Goal: Complete application form: Complete application form

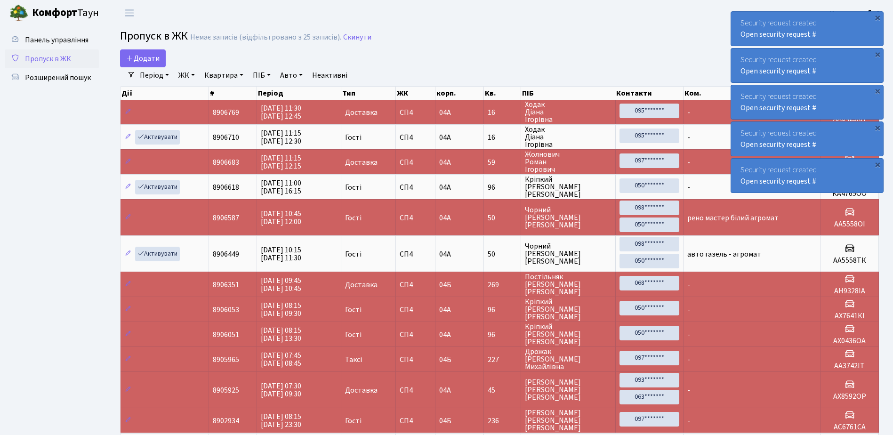
select select "25"
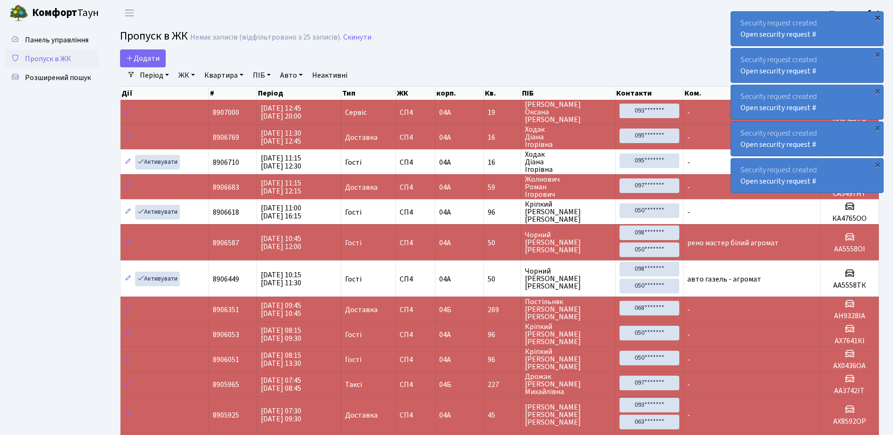
click at [879, 15] on div "×" at bounding box center [876, 17] width 9 height 9
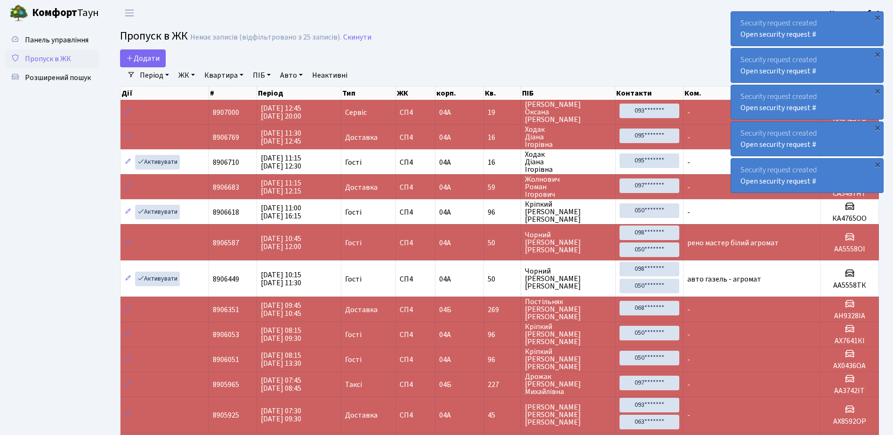
click at [879, 15] on div "×" at bounding box center [876, 17] width 9 height 9
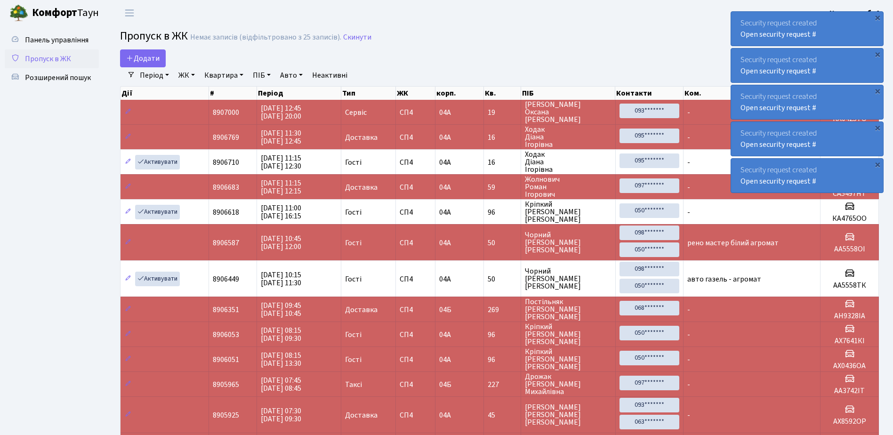
click at [879, 15] on div "×" at bounding box center [876, 17] width 9 height 9
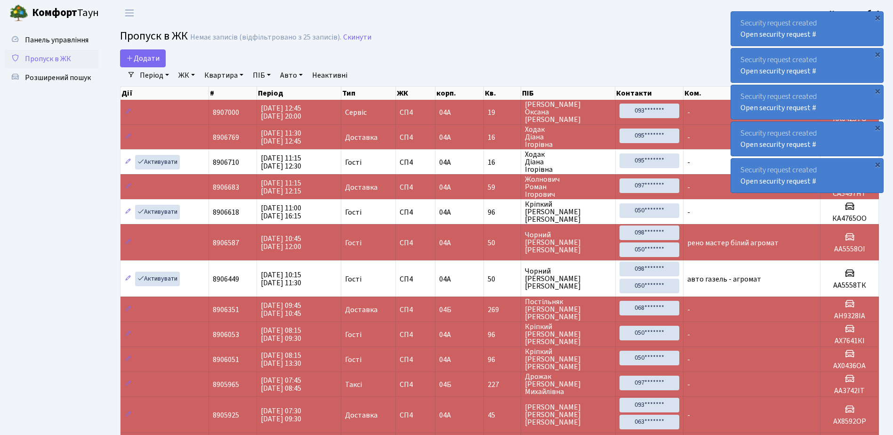
click at [879, 15] on div "×" at bounding box center [876, 17] width 9 height 9
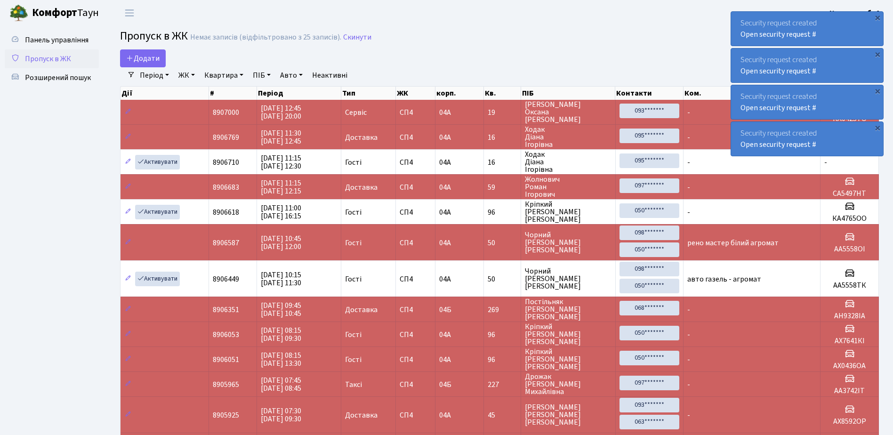
click at [879, 15] on div "×" at bounding box center [876, 17] width 9 height 9
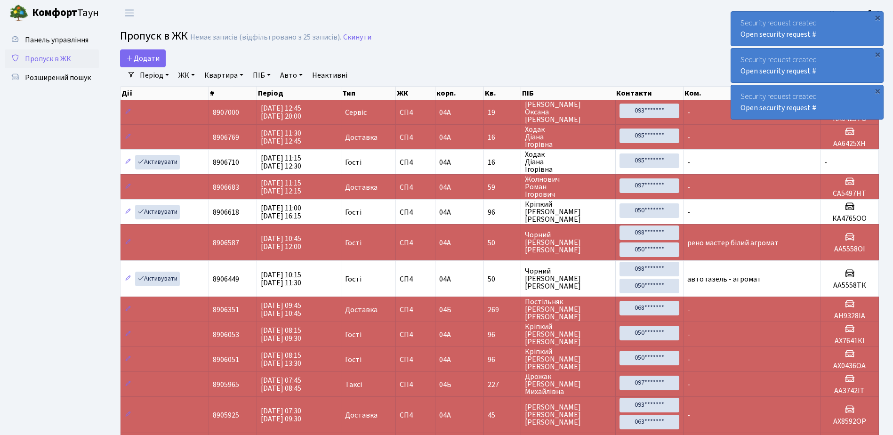
click at [879, 15] on div "×" at bounding box center [876, 17] width 9 height 9
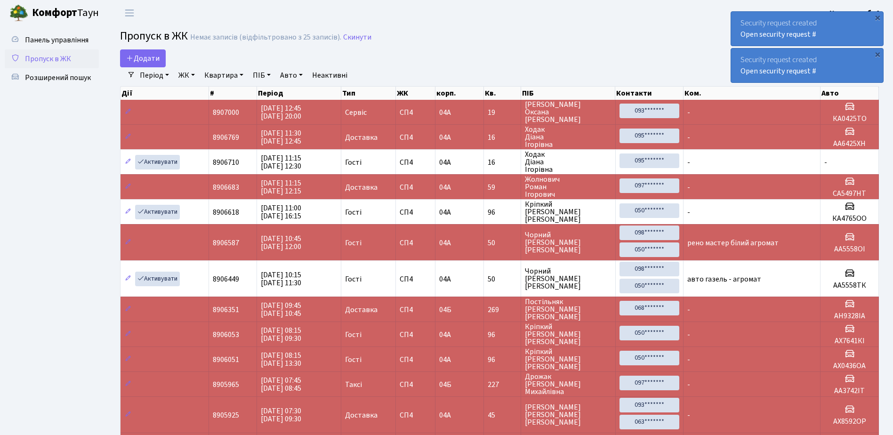
click at [879, 15] on div "×" at bounding box center [876, 17] width 9 height 9
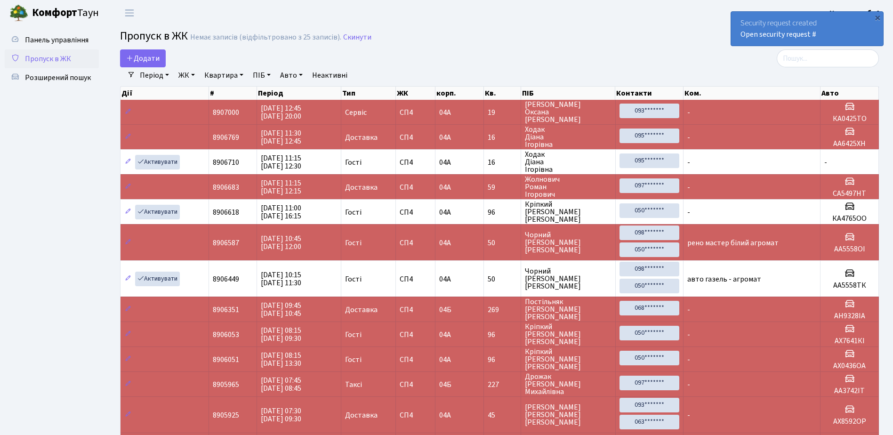
click at [879, 15] on div "×" at bounding box center [876, 17] width 9 height 9
click at [140, 57] on span "Додати" at bounding box center [142, 58] width 33 height 10
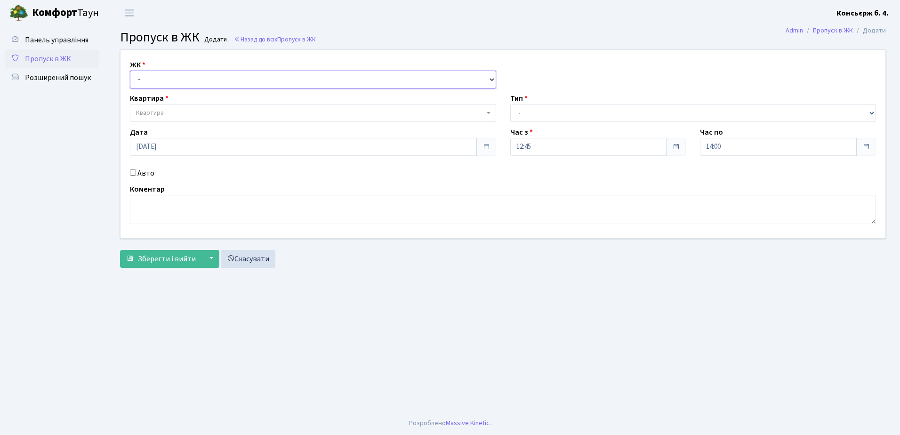
click at [174, 80] on select "- СП4, Столичне шосе, 5" at bounding box center [313, 80] width 366 height 18
select select "325"
click at [130, 71] on select "- СП4, Столичне шосе, 5" at bounding box center [313, 80] width 366 height 18
select select
click at [193, 109] on span "Квартира" at bounding box center [310, 112] width 348 height 9
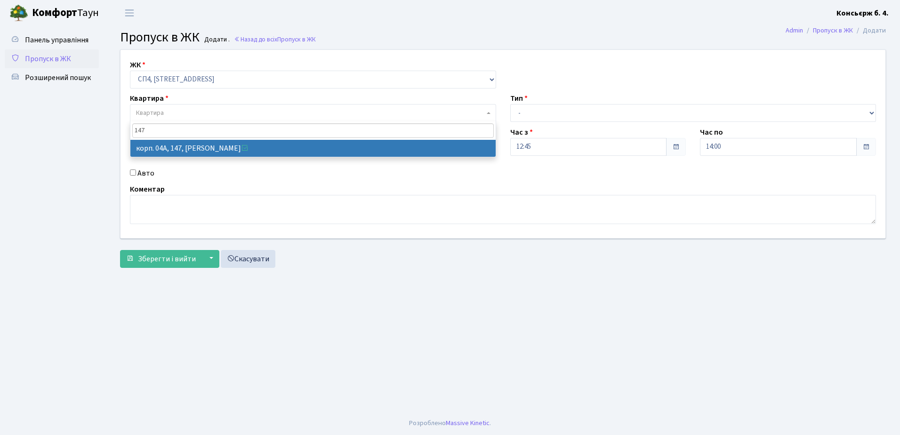
type input "147"
select select "21175"
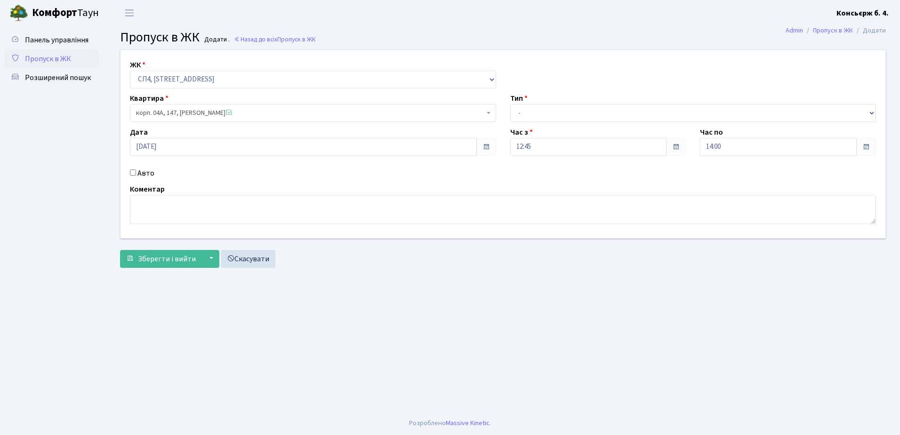
click at [133, 169] on input "Авто" at bounding box center [133, 172] width 6 height 6
checkbox input "true"
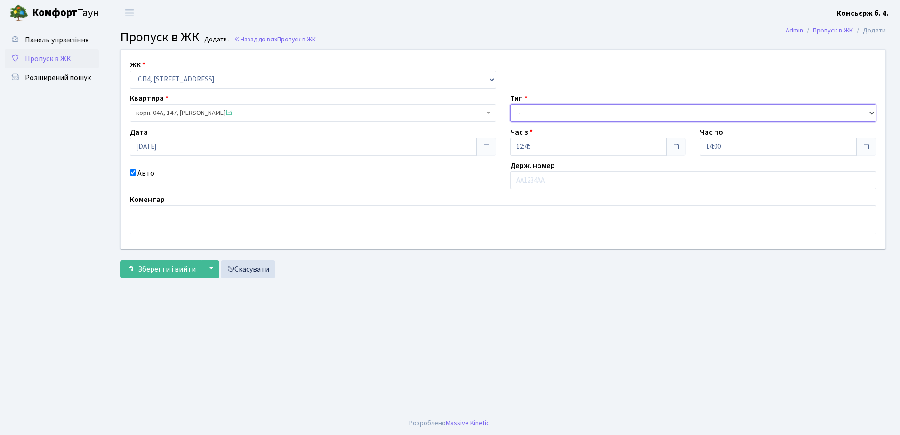
click at [613, 109] on select "- Доставка Таксі Гості Сервіс" at bounding box center [693, 113] width 366 height 18
select select "1"
click at [510, 104] on select "- Доставка Таксі Гості Сервіс" at bounding box center [693, 113] width 366 height 18
click at [570, 181] on input "text" at bounding box center [693, 180] width 366 height 18
type input "АА7305РВ"
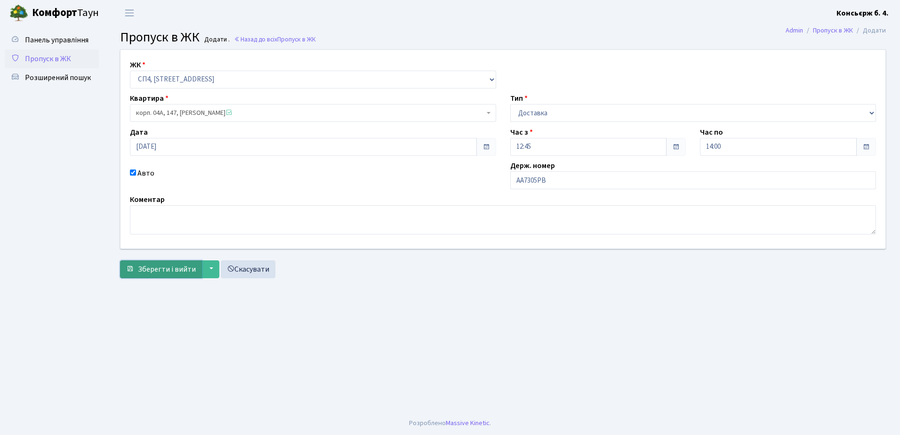
click at [168, 265] on span "Зберегти і вийти" at bounding box center [167, 269] width 58 height 10
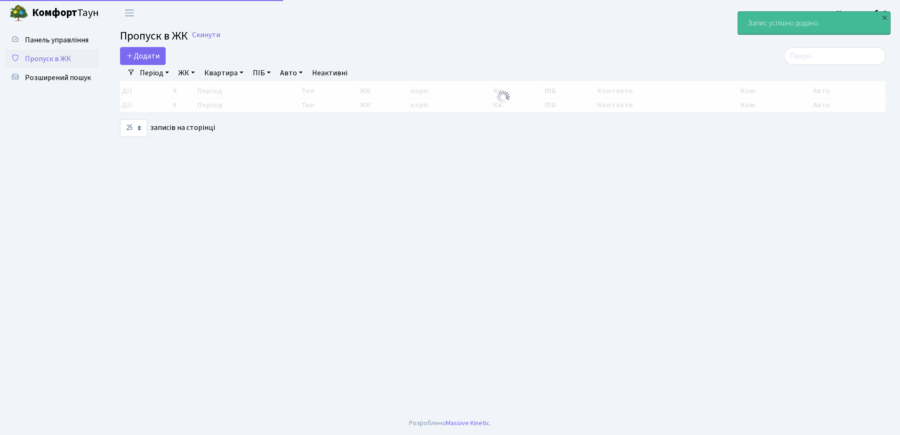
select select "25"
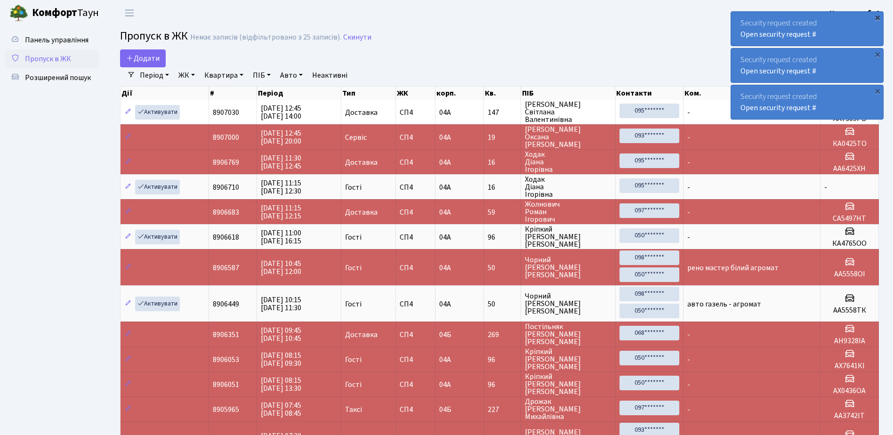
click at [878, 16] on div "×" at bounding box center [876, 17] width 9 height 9
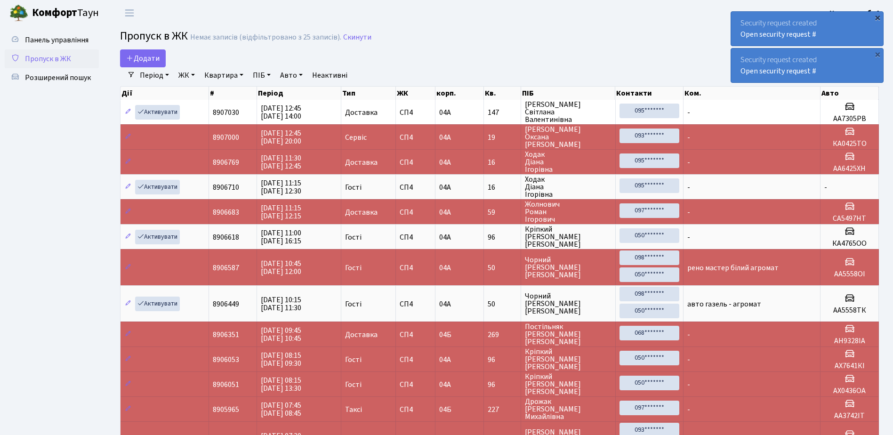
click at [877, 16] on div "×" at bounding box center [876, 17] width 9 height 9
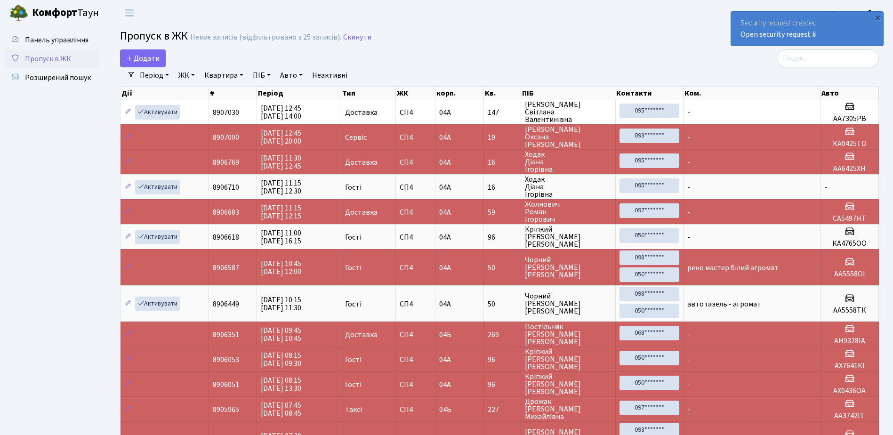
click at [877, 16] on div "×" at bounding box center [876, 17] width 9 height 9
click at [878, 16] on div "×" at bounding box center [876, 17] width 9 height 9
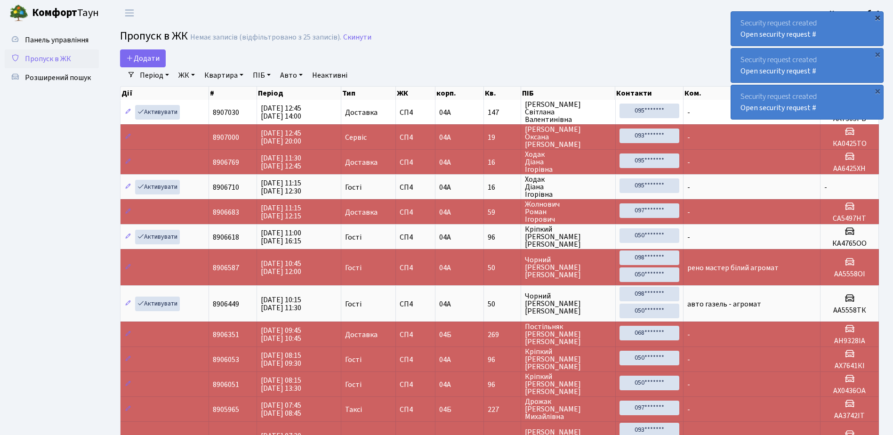
click at [877, 15] on div "×" at bounding box center [876, 17] width 9 height 9
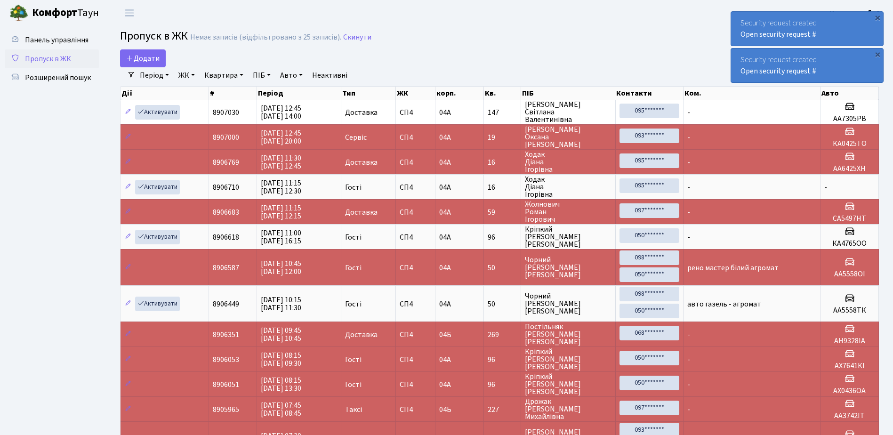
click at [877, 15] on div "×" at bounding box center [876, 17] width 9 height 9
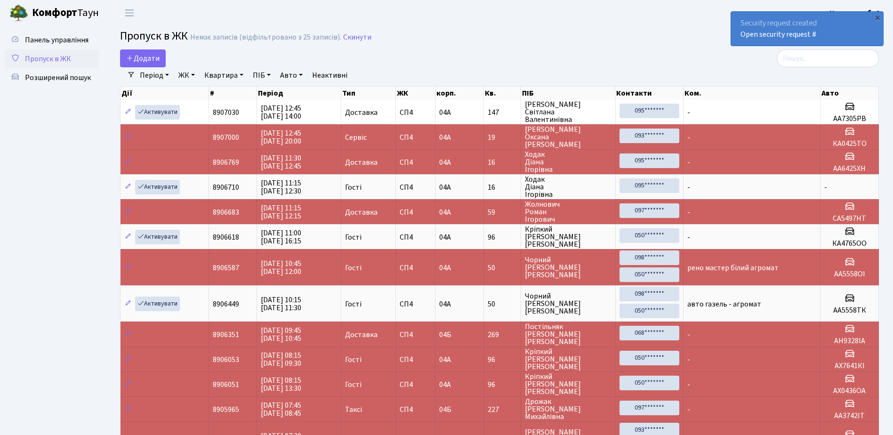
click at [877, 15] on div "×" at bounding box center [876, 17] width 9 height 9
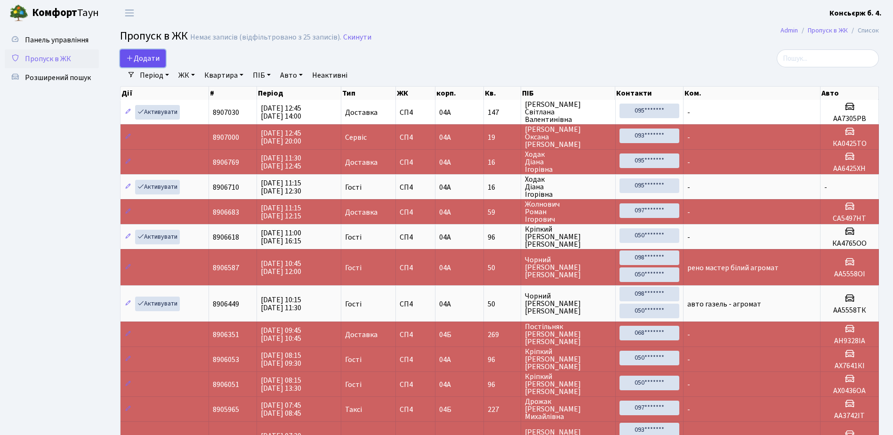
click at [147, 57] on span "Додати" at bounding box center [142, 58] width 33 height 10
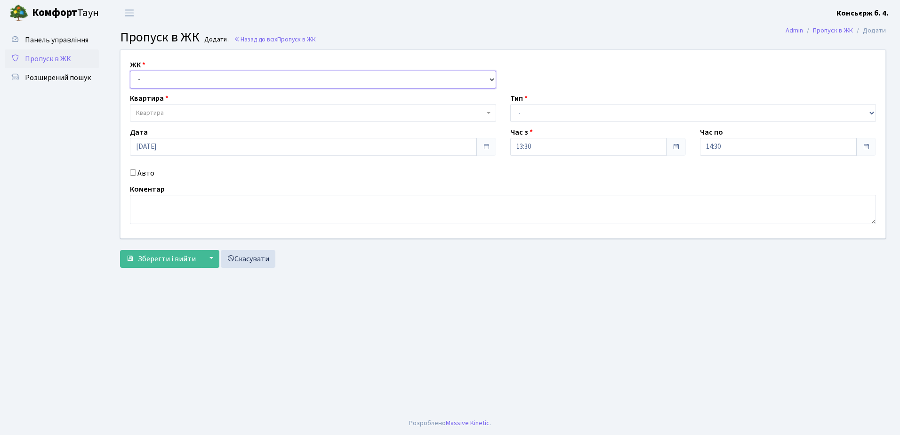
click at [189, 77] on select "- СП4, Столичне шосе, 5" at bounding box center [313, 80] width 366 height 18
select select "325"
click at [130, 71] on select "- СП4, Столичне шосе, 5" at bounding box center [313, 80] width 366 height 18
select select
click at [198, 112] on span "Квартира" at bounding box center [310, 112] width 348 height 9
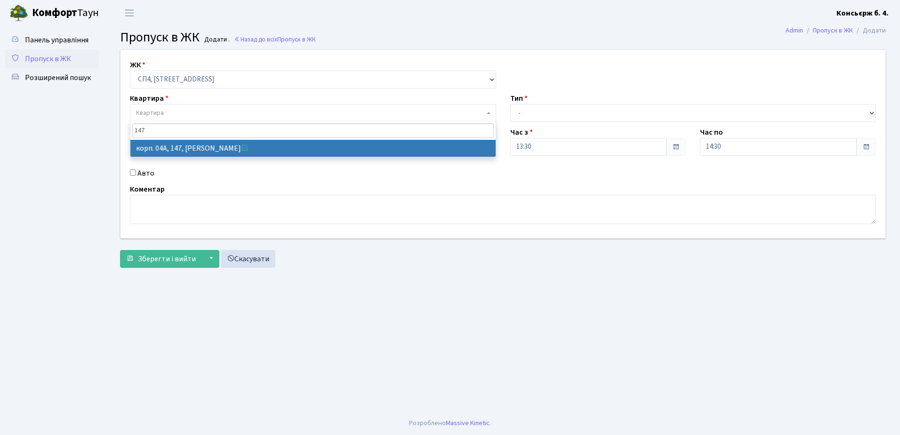
type input "147"
select select "21175"
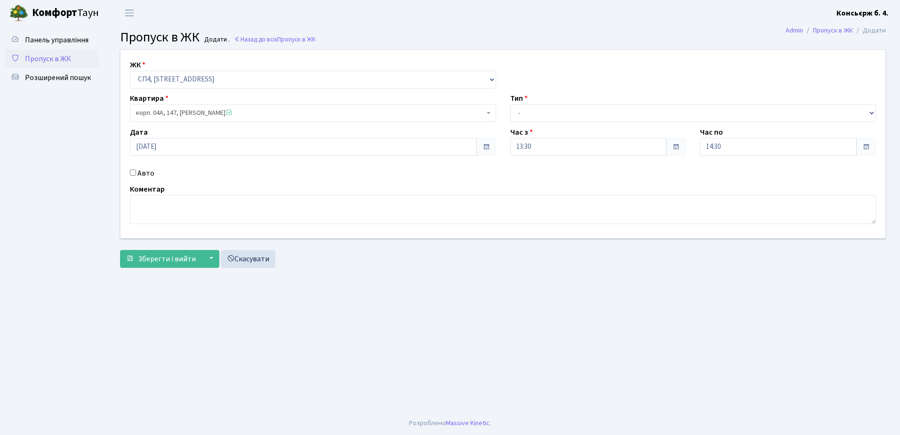
click at [133, 171] on input "Авто" at bounding box center [133, 172] width 6 height 6
checkbox input "true"
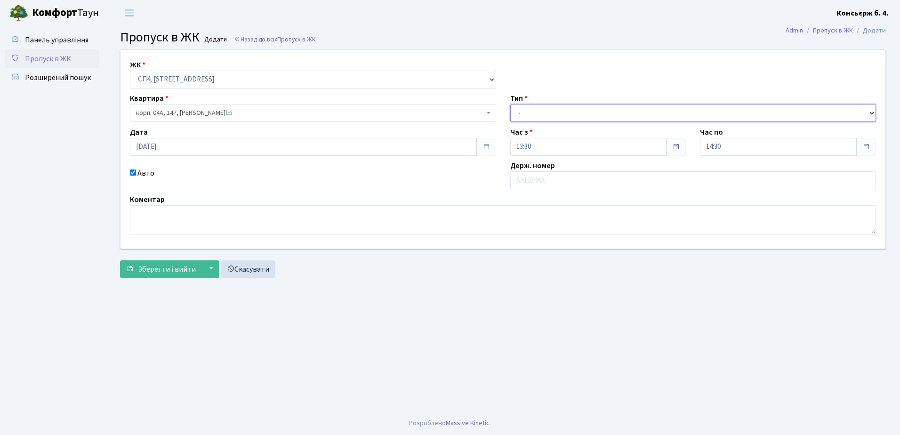
click at [611, 110] on select "- Доставка Таксі Гості Сервіс" at bounding box center [693, 113] width 366 height 18
select select "1"
click at [510, 104] on select "- Доставка Таксі Гості Сервіс" at bounding box center [693, 113] width 366 height 18
click at [567, 182] on input "text" at bounding box center [693, 180] width 366 height 18
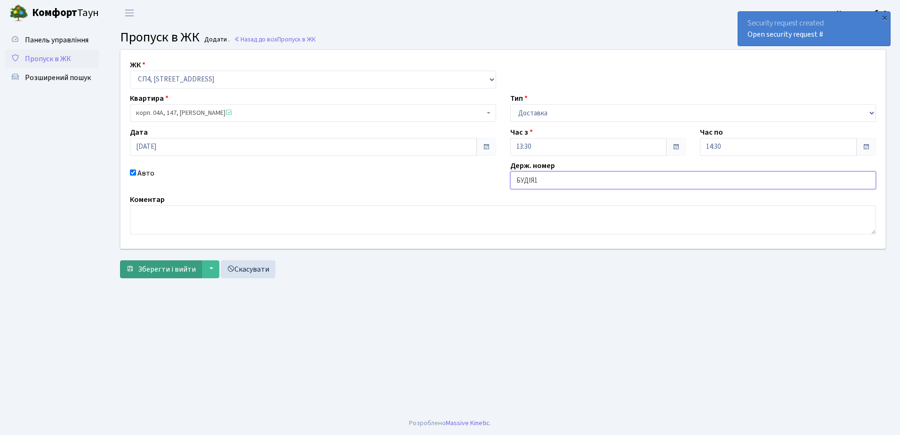
type input "БУДІЯ1"
click at [149, 266] on span "Зберегти і вийти" at bounding box center [167, 269] width 58 height 10
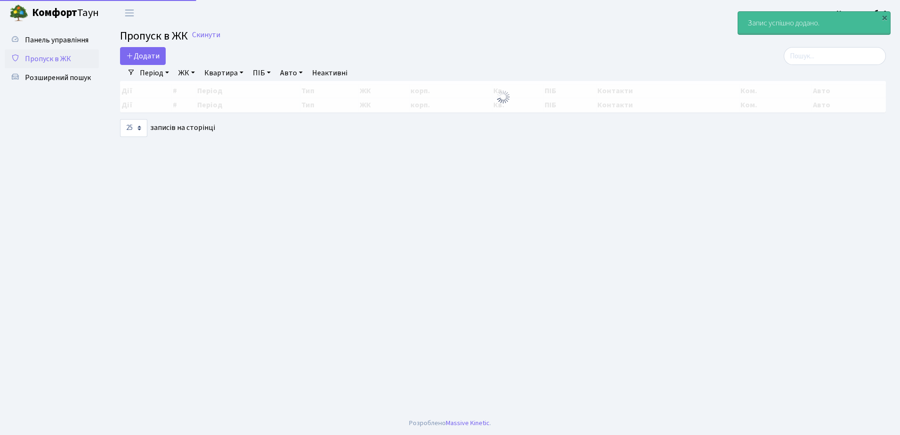
select select "25"
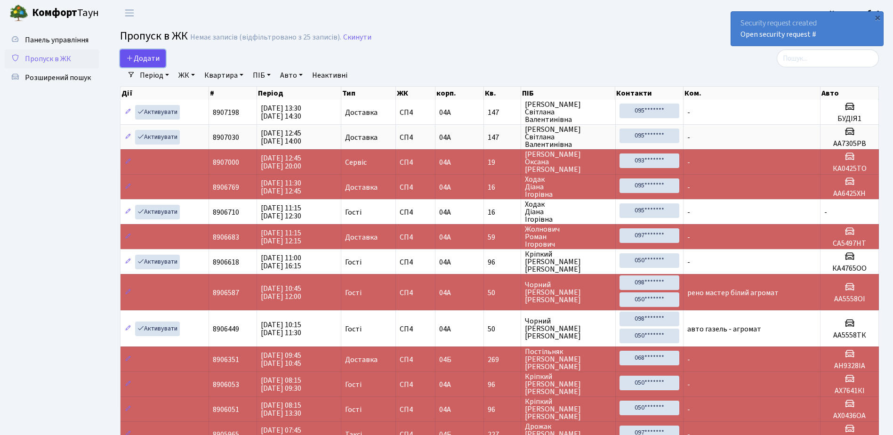
click at [142, 58] on span "Додати" at bounding box center [142, 58] width 33 height 10
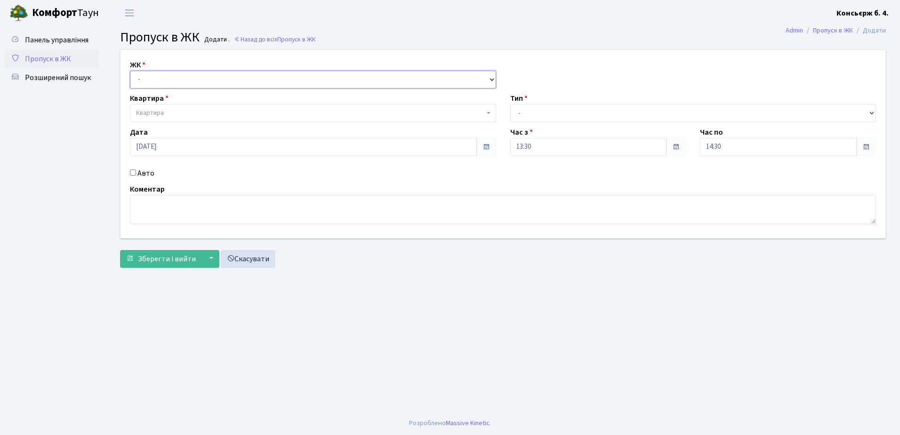
click at [178, 76] on select "- СП4, Столичне шосе, 5" at bounding box center [313, 80] width 366 height 18
select select "325"
click at [130, 71] on select "- СП4, Столичне шосе, 5" at bounding box center [313, 80] width 366 height 18
select select
click at [187, 112] on span "Квартира" at bounding box center [310, 112] width 348 height 9
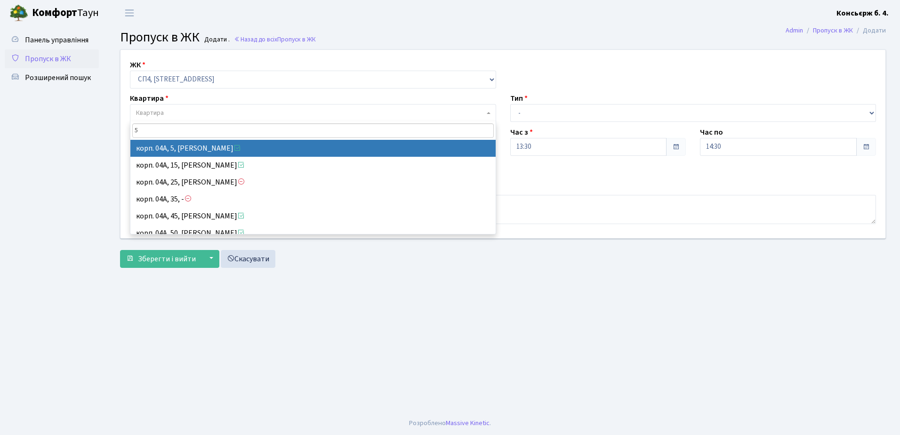
type input "5"
select select "21033"
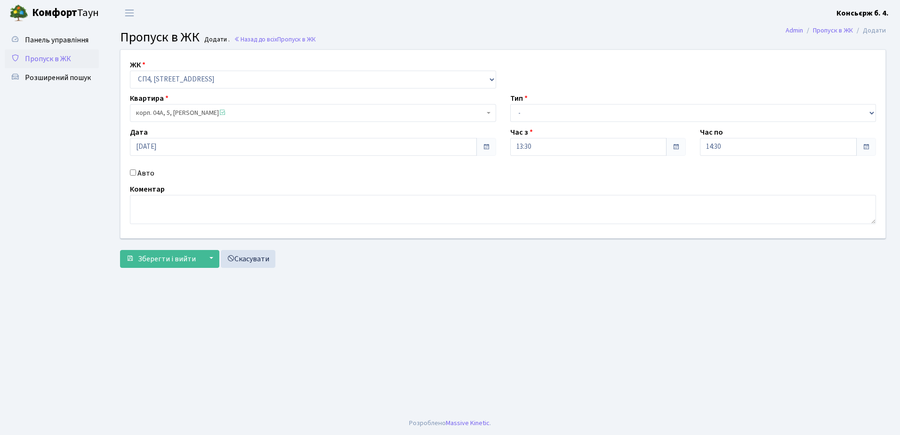
drag, startPoint x: 197, startPoint y: 146, endPoint x: 132, endPoint y: 170, distance: 68.8
click at [132, 170] on input "Авто" at bounding box center [133, 172] width 6 height 6
checkbox input "true"
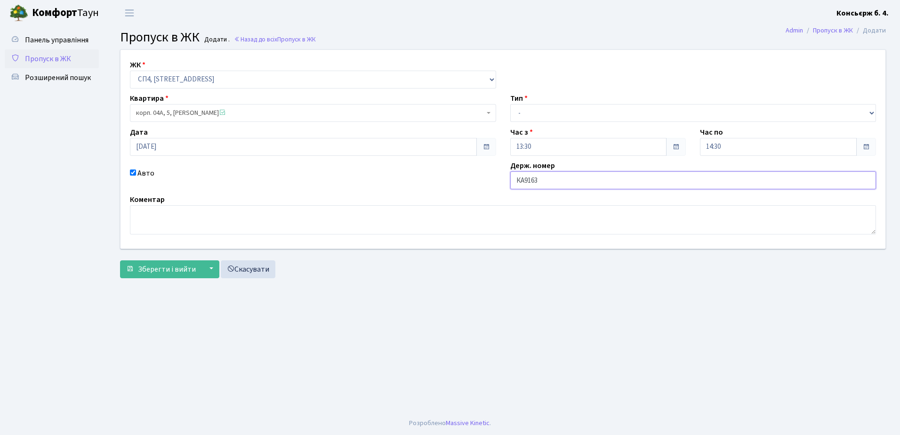
type input "КА9163ОХ"
click at [596, 108] on select "- Доставка Таксі Гості Сервіс" at bounding box center [693, 113] width 366 height 18
select select "1"
click at [510, 104] on select "- Доставка Таксі Гості Сервіс" at bounding box center [693, 113] width 366 height 18
click at [779, 147] on input "14:30" at bounding box center [778, 147] width 157 height 18
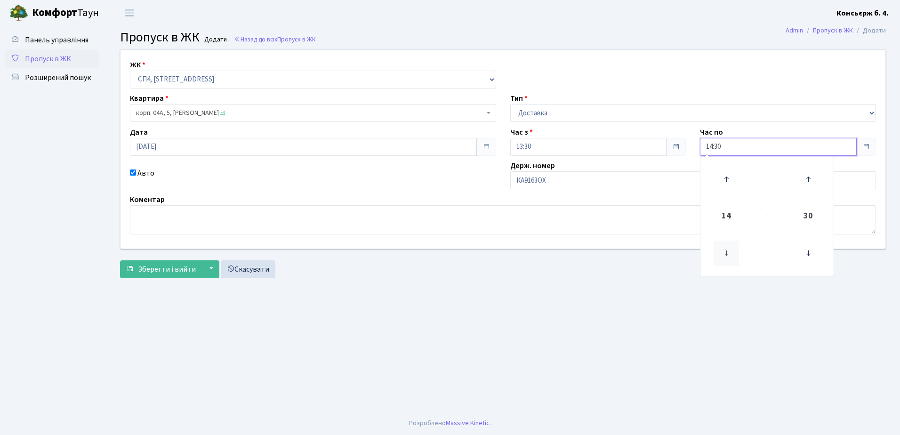
click at [727, 252] on icon at bounding box center [725, 252] width 25 height 25
click at [726, 177] on icon at bounding box center [725, 179] width 25 height 25
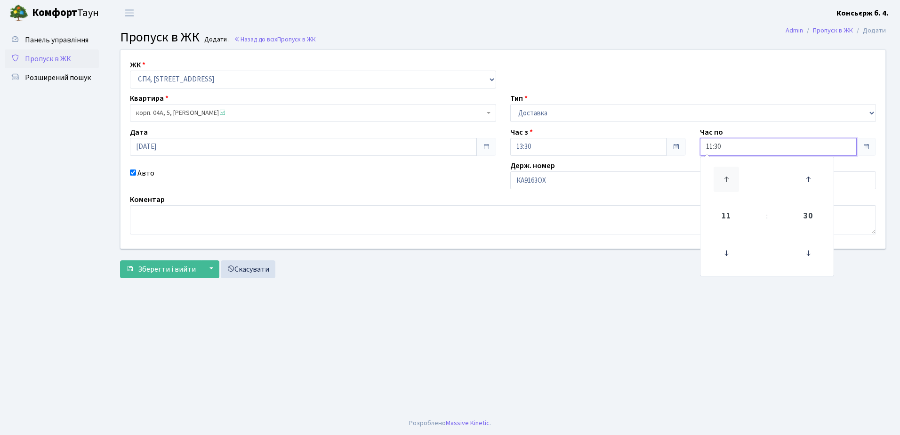
click at [726, 177] on icon at bounding box center [725, 179] width 25 height 25
click at [726, 176] on icon at bounding box center [725, 179] width 25 height 25
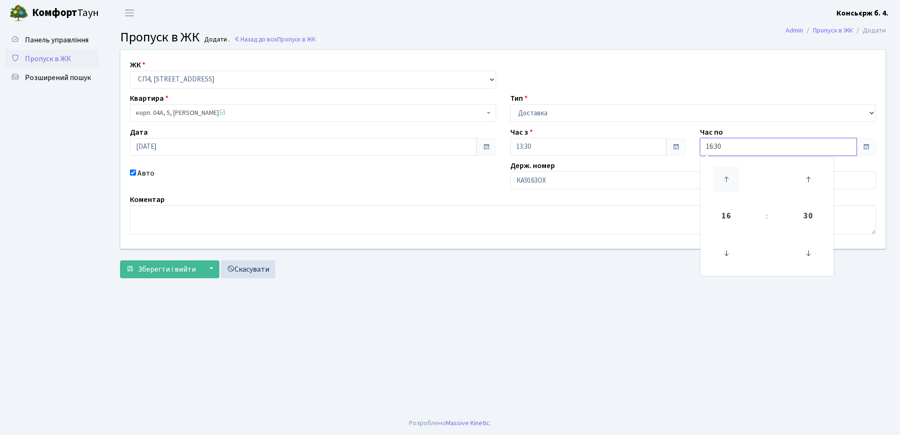
click at [726, 176] on icon at bounding box center [725, 179] width 25 height 25
type input "18:30"
click at [153, 269] on span "Зберегти і вийти" at bounding box center [167, 269] width 58 height 10
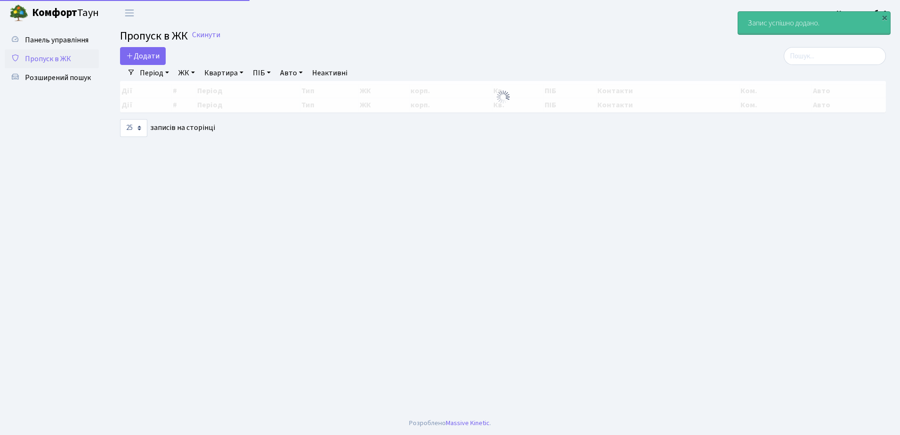
select select "25"
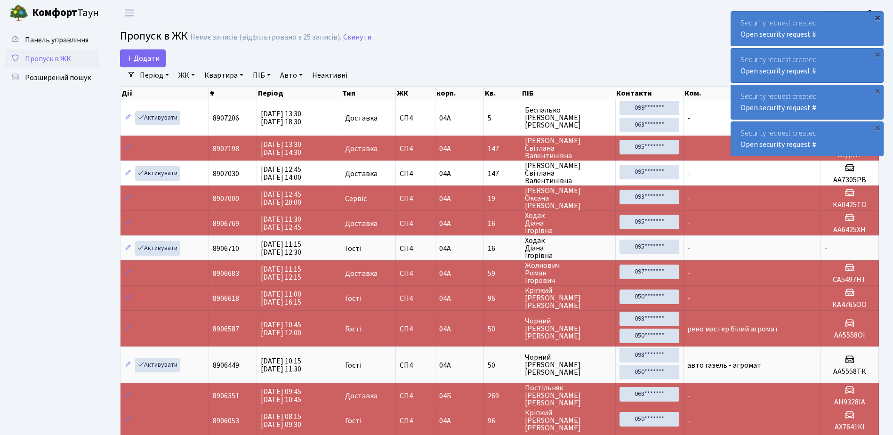
click at [878, 18] on div "×" at bounding box center [876, 17] width 9 height 9
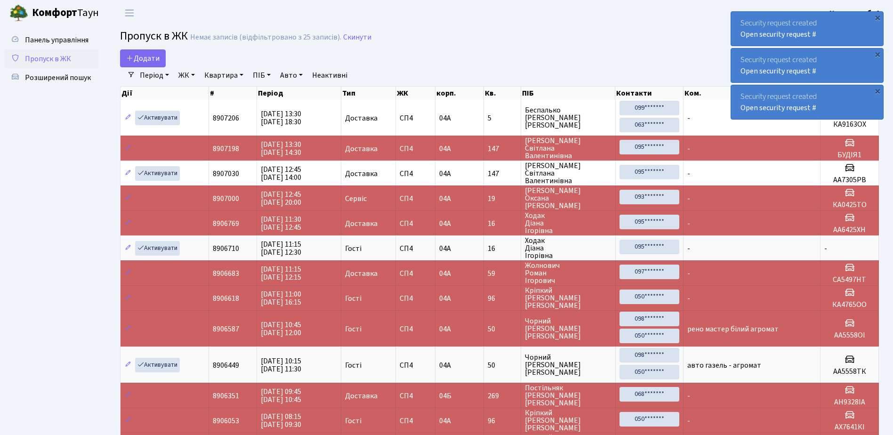
click at [878, 17] on div "×" at bounding box center [876, 17] width 9 height 9
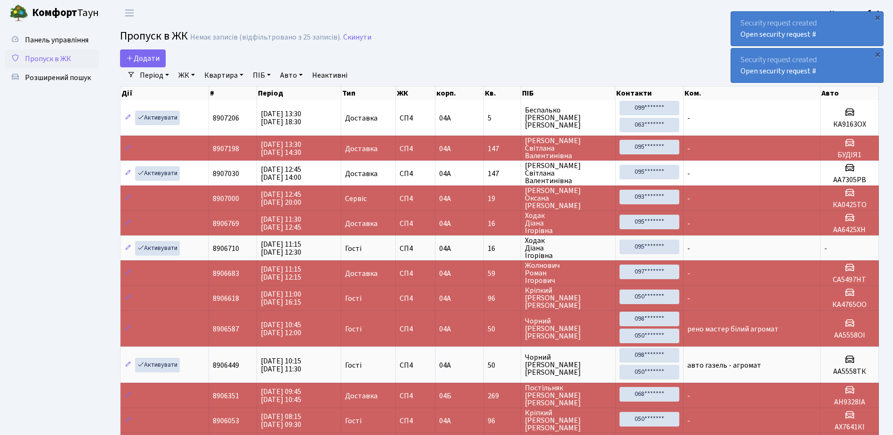
click at [878, 17] on div "×" at bounding box center [876, 17] width 9 height 9
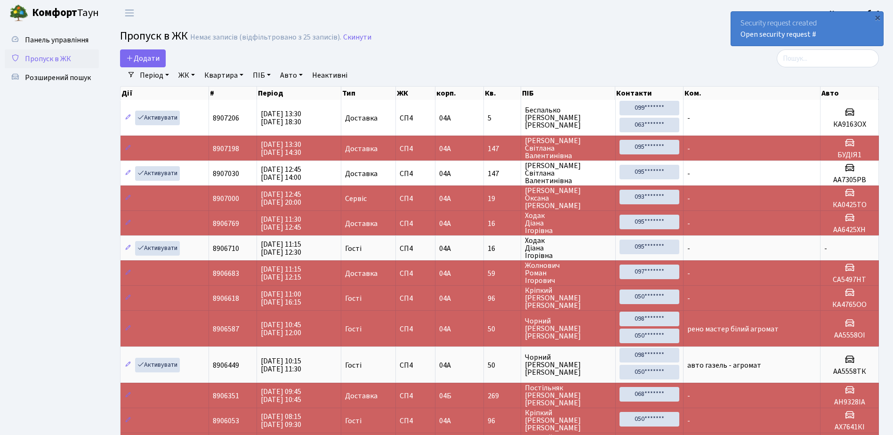
click at [877, 17] on div "×" at bounding box center [876, 17] width 9 height 9
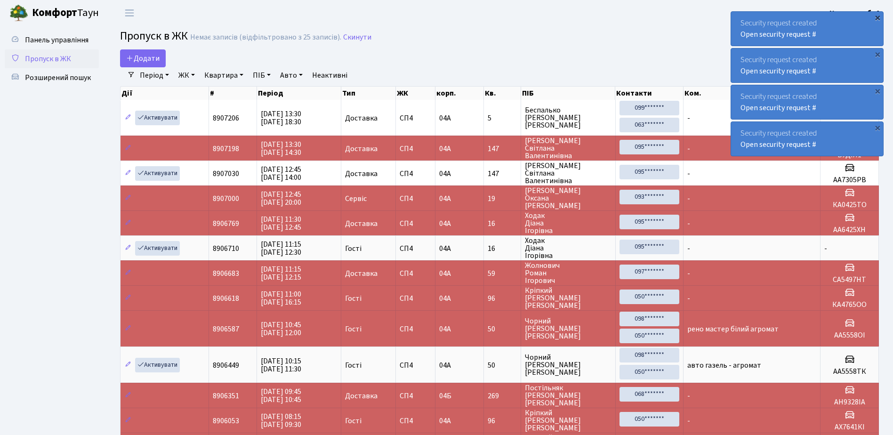
click at [878, 16] on div "×" at bounding box center [876, 17] width 9 height 9
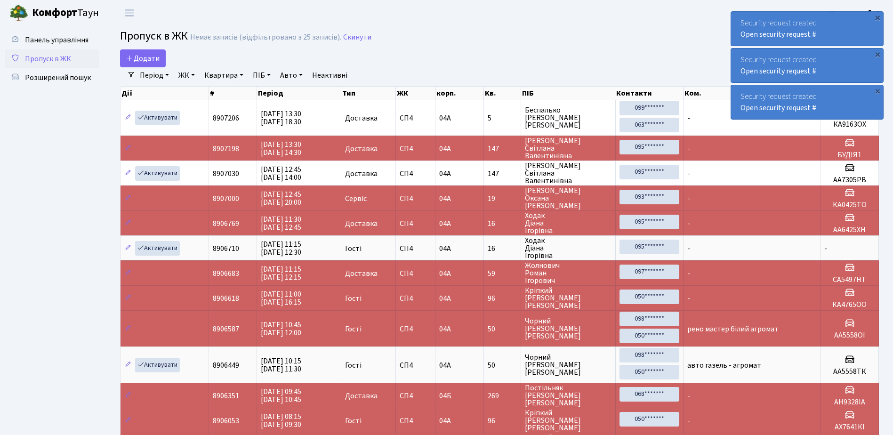
click at [878, 16] on div "×" at bounding box center [876, 17] width 9 height 9
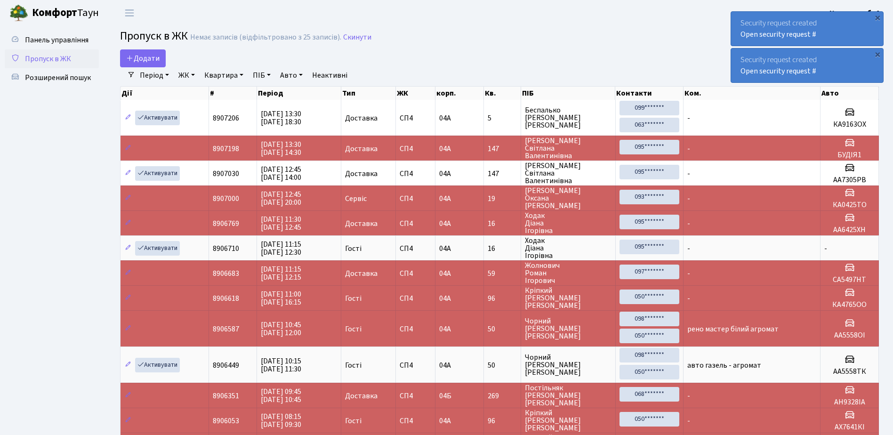
click at [878, 16] on div "×" at bounding box center [876, 17] width 9 height 9
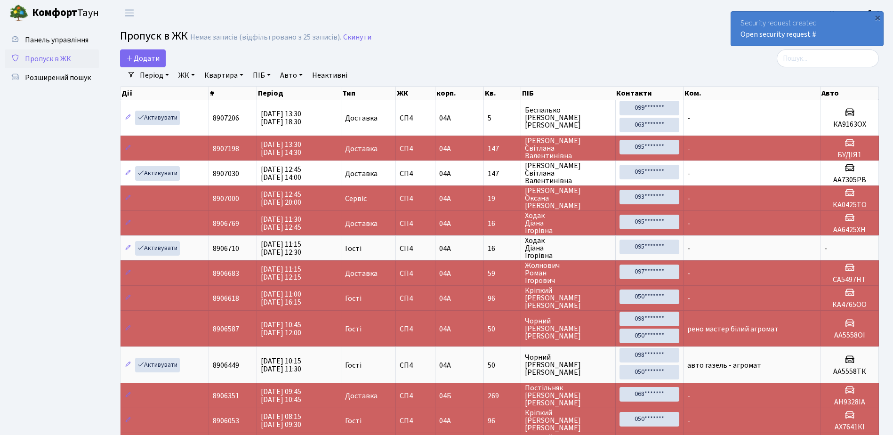
click at [878, 16] on div "×" at bounding box center [876, 17] width 9 height 9
click at [879, 16] on div "×" at bounding box center [876, 17] width 9 height 9
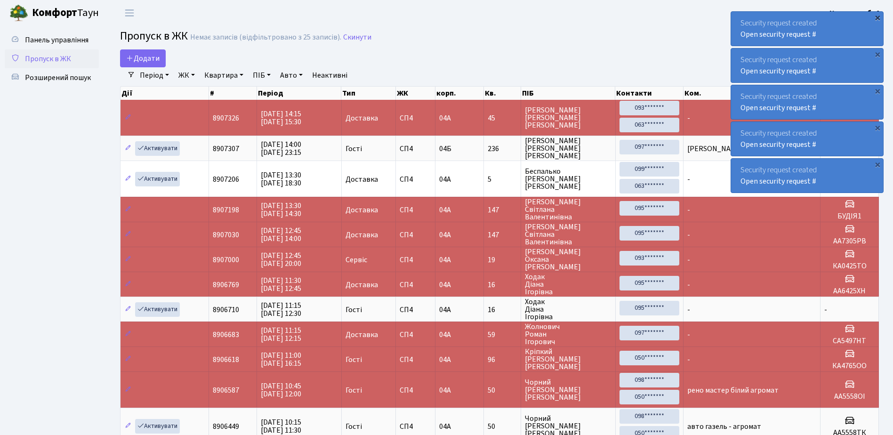
click at [877, 16] on div "×" at bounding box center [876, 17] width 9 height 9
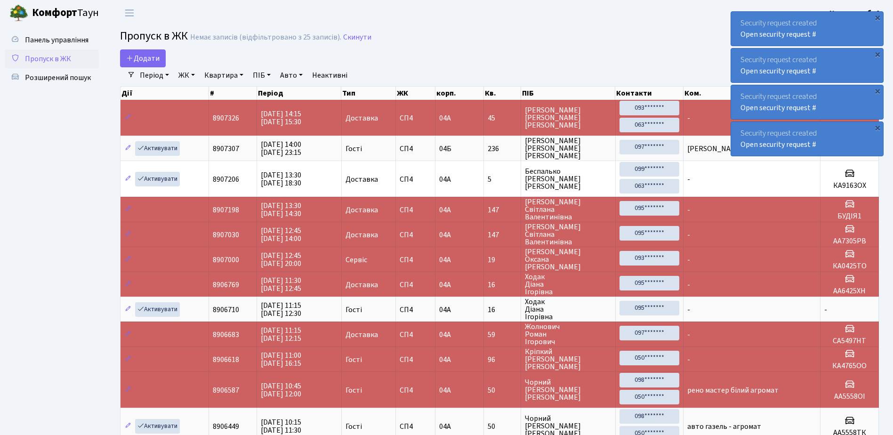
click at [877, 16] on div "×" at bounding box center [876, 17] width 9 height 9
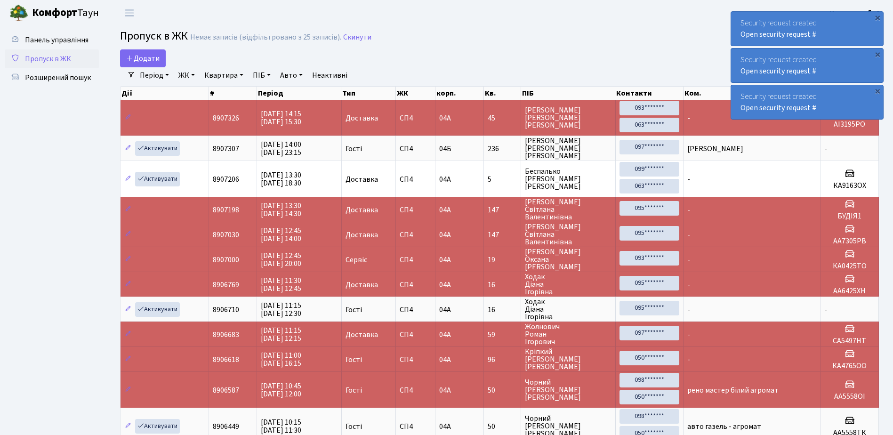
click at [877, 16] on div "×" at bounding box center [876, 17] width 9 height 9
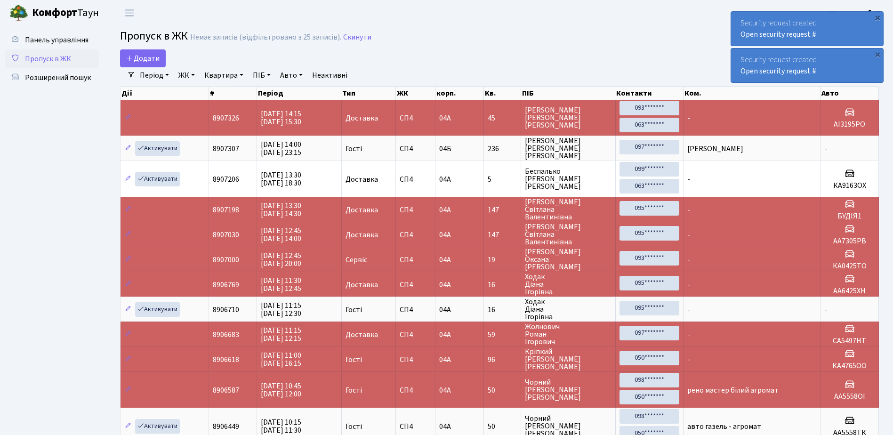
click at [877, 16] on div "×" at bounding box center [876, 17] width 9 height 9
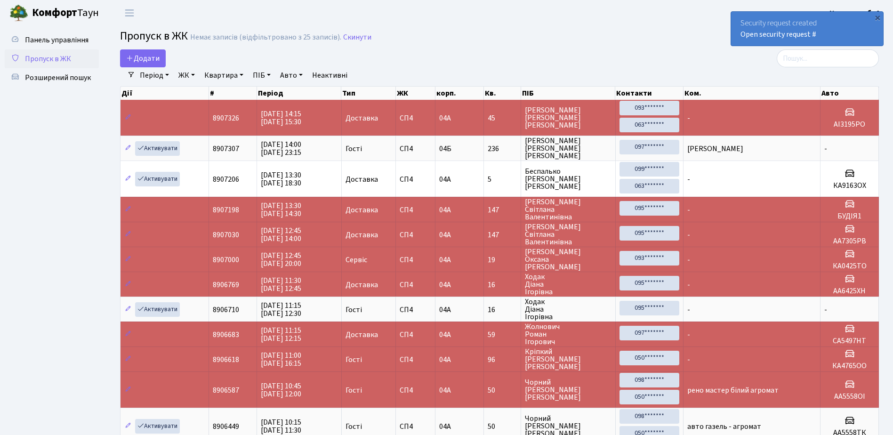
click at [877, 16] on div "×" at bounding box center [876, 17] width 9 height 9
